Goal: Task Accomplishment & Management: Manage account settings

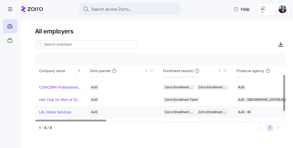
scroll to position [53, 0]
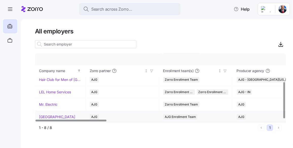
click at [58, 116] on link "[GEOGRAPHIC_DATA]" at bounding box center [57, 117] width 36 height 5
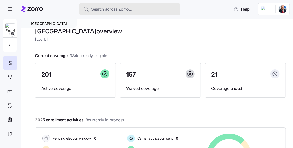
click at [115, 8] on span "Search across Zorro..." at bounding box center [111, 9] width 41 height 6
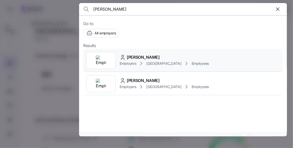
type input "[PERSON_NAME]"
click at [144, 55] on span "[PERSON_NAME]" at bounding box center [143, 57] width 33 height 6
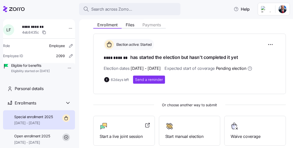
scroll to position [69, 0]
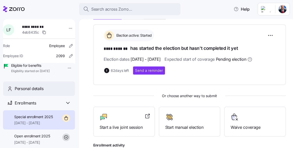
click at [21, 92] on span "Personal details" at bounding box center [29, 89] width 29 height 6
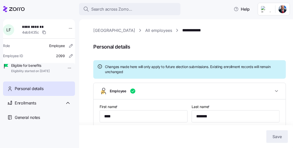
type input "IN"
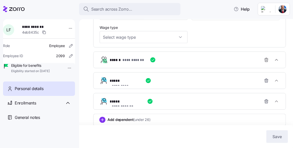
scroll to position [322, 0]
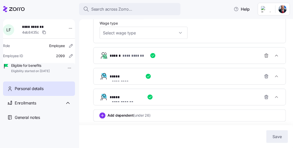
click at [183, 59] on div "**********" at bounding box center [192, 56] width 164 height 10
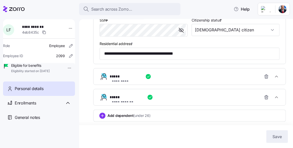
scroll to position [445, 0]
click at [275, 78] on icon "button" at bounding box center [276, 76] width 5 height 5
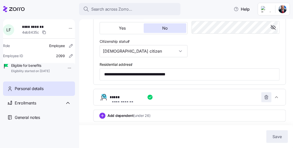
scroll to position [593, 0]
click at [274, 98] on icon "button" at bounding box center [276, 97] width 5 height 5
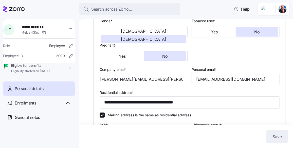
scroll to position [115, 0]
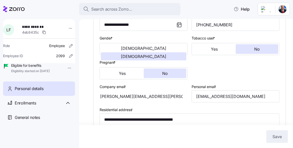
drag, startPoint x: 167, startPoint y: 100, endPoint x: 111, endPoint y: 99, distance: 55.6
click at [111, 99] on div "[PERSON_NAME][EMAIL_ADDRESS][PERSON_NAME][DOMAIN_NAME]" at bounding box center [144, 97] width 88 height 12
drag, startPoint x: 111, startPoint y: 99, endPoint x: 108, endPoint y: 99, distance: 3.3
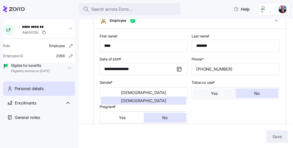
scroll to position [69, 0]
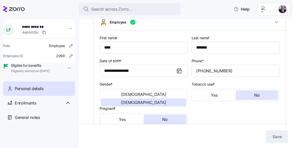
click at [25, 92] on span "Personal details" at bounding box center [29, 89] width 29 height 6
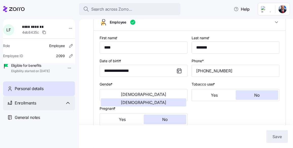
click at [24, 107] on span "Enrollments" at bounding box center [25, 103] width 21 height 6
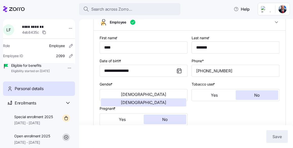
click at [24, 92] on span "Personal details" at bounding box center [29, 89] width 29 height 6
click at [30, 27] on span "**********" at bounding box center [39, 26] width 34 height 5
click at [14, 29] on div "L F" at bounding box center [8, 29] width 11 height 11
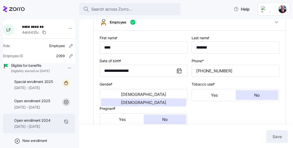
scroll to position [29, 0]
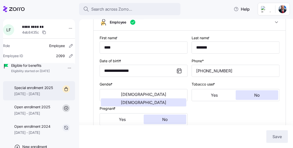
click at [30, 97] on div "Special enrollment 2025 [DATE] - [DATE]" at bounding box center [33, 91] width 39 height 11
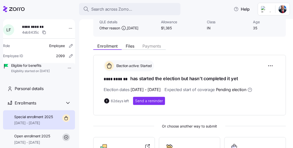
scroll to position [46, 0]
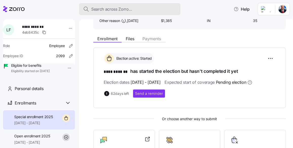
click at [114, 9] on span "Search across Zorro..." at bounding box center [111, 9] width 41 height 6
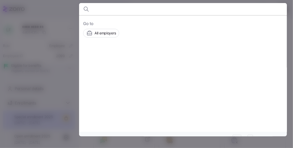
click at [58, 10] on div at bounding box center [146, 74] width 293 height 148
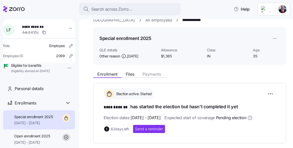
scroll to position [0, 0]
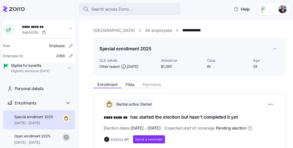
click at [118, 30] on link "[GEOGRAPHIC_DATA]" at bounding box center [114, 30] width 42 height 6
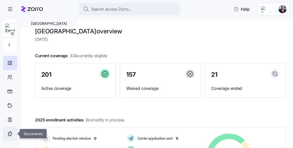
click at [12, 135] on icon at bounding box center [10, 134] width 6 height 6
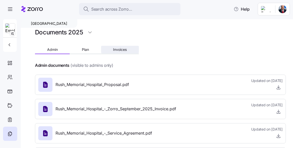
click at [121, 51] on span "Invoices" at bounding box center [120, 50] width 14 height 4
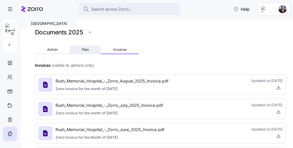
click at [91, 51] on button "Plan" at bounding box center [85, 50] width 31 height 8
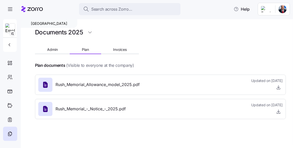
click at [108, 84] on span "Rush_Memorial_Allowance_model_2025.pdf" at bounding box center [98, 85] width 84 height 6
click at [46, 87] on icon at bounding box center [45, 85] width 5 height 6
click at [276, 88] on span "button" at bounding box center [279, 88] width 8 height 8
click at [279, 87] on icon "button" at bounding box center [279, 87] width 0 height 3
